Goal: Check status: Check status

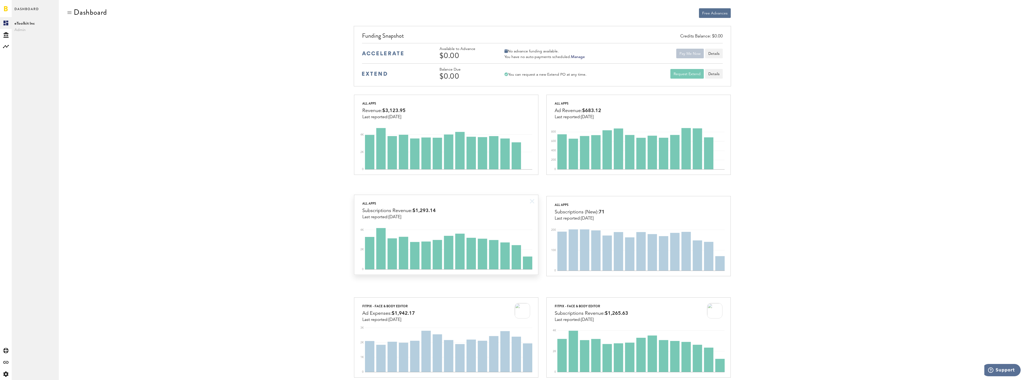
click at [420, 210] on span "$1,293.14" at bounding box center [423, 210] width 23 height 5
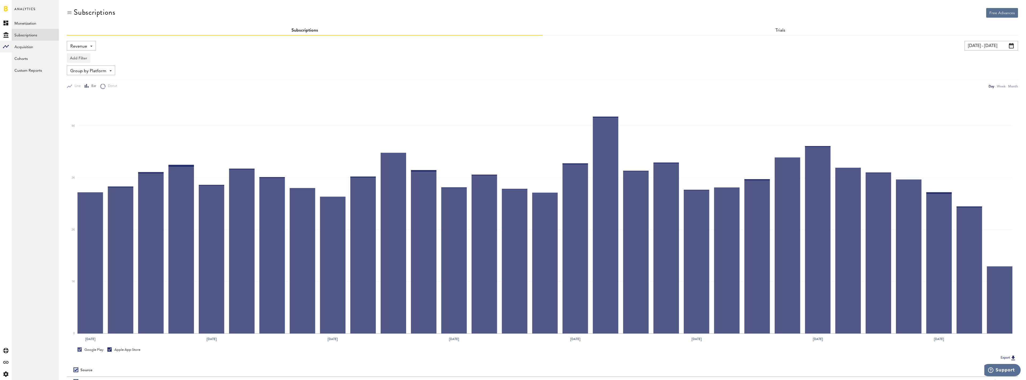
click at [985, 47] on input "[DATE] - [DATE]" at bounding box center [990, 46] width 53 height 10
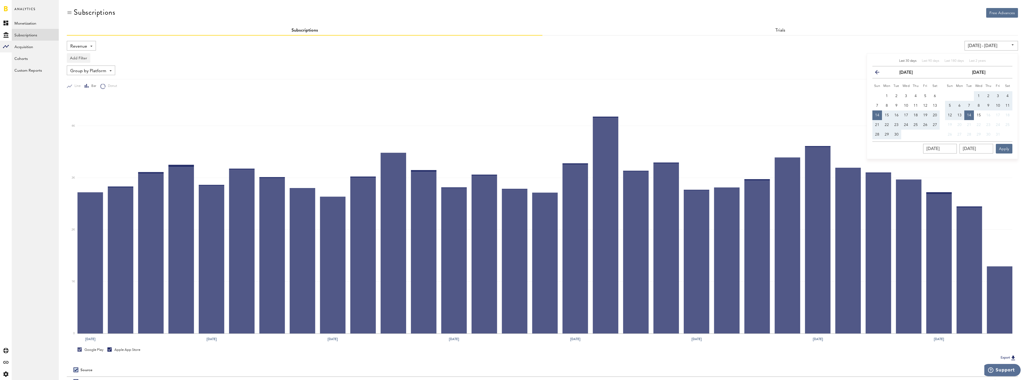
click at [879, 73] on icon "button" at bounding box center [879, 73] width 0 height 0
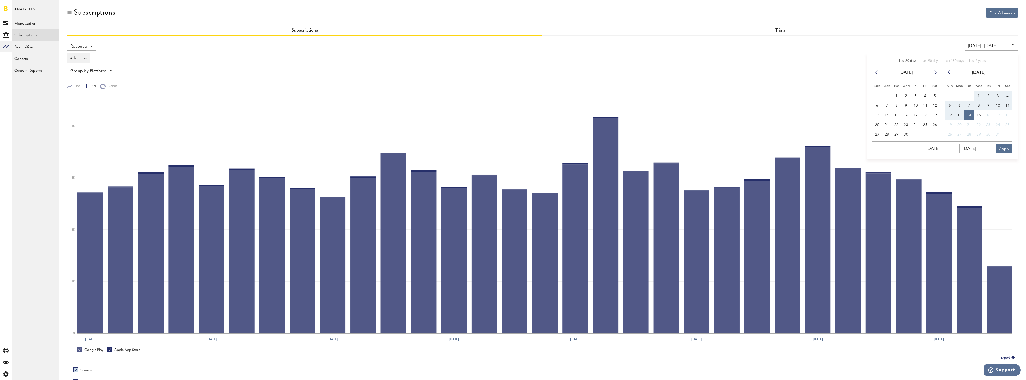
click at [879, 73] on icon "button" at bounding box center [879, 73] width 0 height 0
drag, startPoint x: 905, startPoint y: 96, endPoint x: 913, endPoint y: 99, distance: 9.0
click at [905, 96] on span "1" at bounding box center [906, 96] width 2 height 4
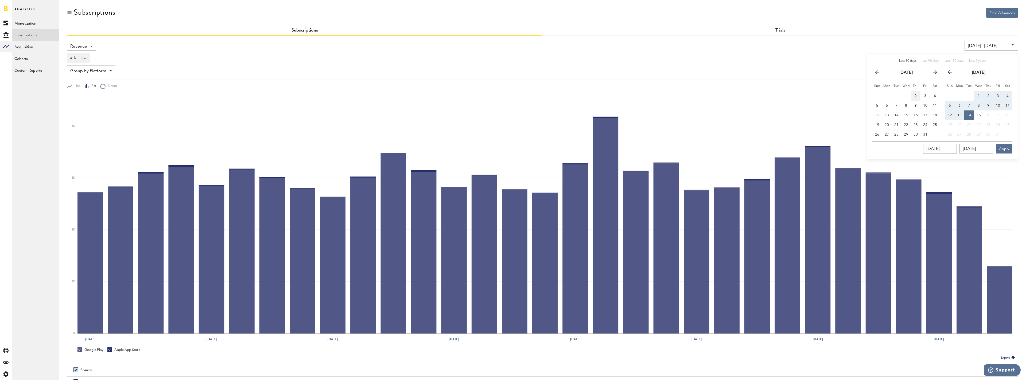
type input "[DATE] - [DATE]"
type input "[DATE]"
click at [979, 116] on span "15" at bounding box center [978, 115] width 4 height 4
type input "[DATE] - [DATE]"
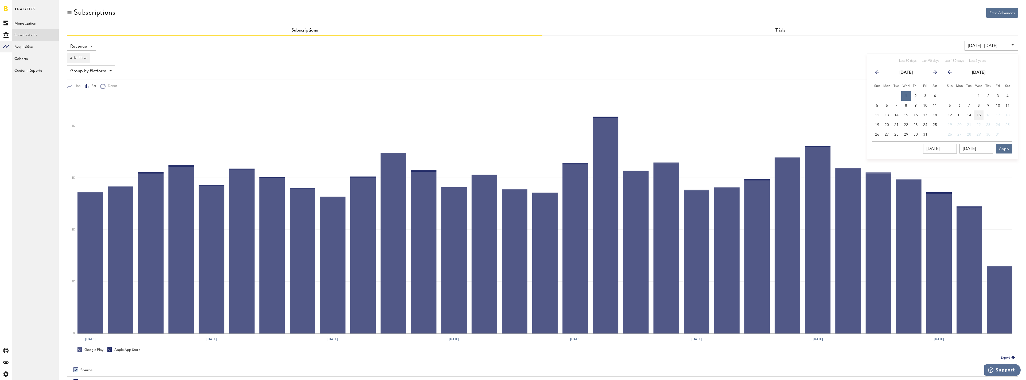
type input "[DATE]"
click at [1003, 150] on button "Apply" at bounding box center [1003, 149] width 17 height 10
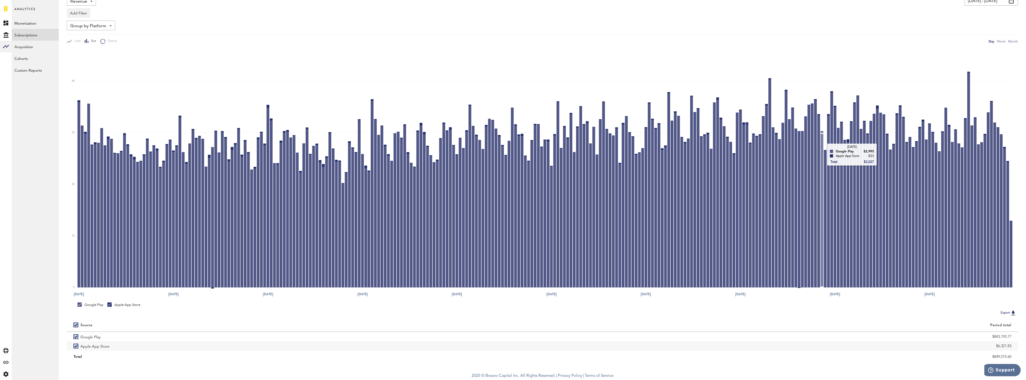
scroll to position [46, 0]
